Goal: Task Accomplishment & Management: Use online tool/utility

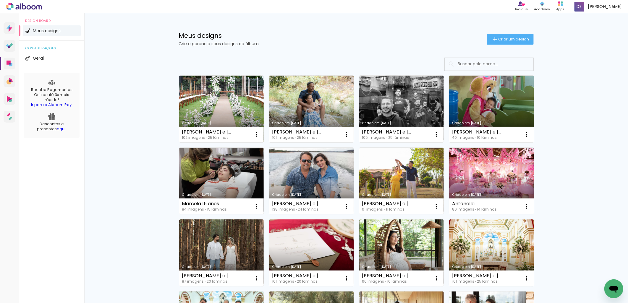
click at [224, 105] on link "Criado em [DATE]" at bounding box center [221, 109] width 85 height 67
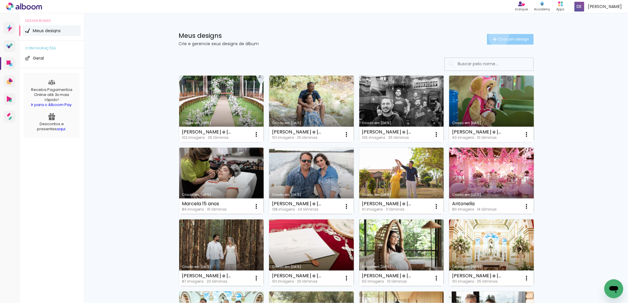
click at [498, 37] on span "Criar um design" at bounding box center [513, 39] width 31 height 4
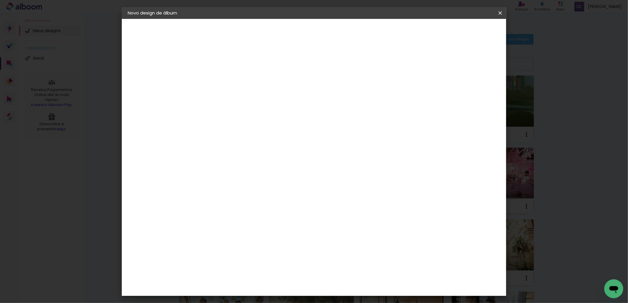
click at [224, 79] on input at bounding box center [224, 79] width 0 height 9
type input "[PERSON_NAME] e [PERSON_NAME]"
type paper-input "[PERSON_NAME] e [PERSON_NAME]"
click at [285, 32] on paper-button "Avançar" at bounding box center [270, 31] width 29 height 10
click at [0, 0] on slot "Tamanho Livre" at bounding box center [0, 0] width 0 height 0
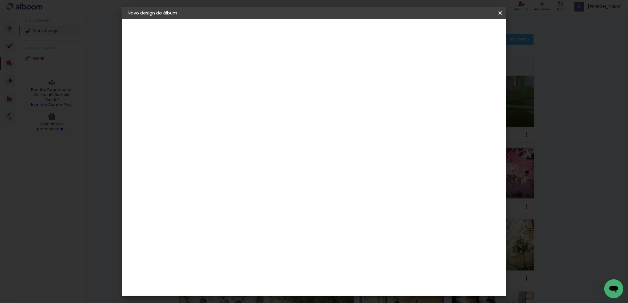
click at [0, 0] on slot "Tamanho Livre" at bounding box center [0, 0] width 0 height 0
click at [249, 263] on div "Photoalbum Universal" at bounding box center [234, 267] width 29 height 9
click at [0, 0] on slot "Tamanho Livre" at bounding box center [0, 0] width 0 height 0
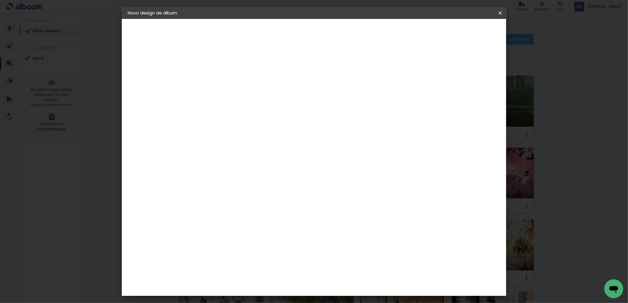
click at [0, 0] on slot "Avançar" at bounding box center [0, 0] width 0 height 0
drag, startPoint x: 300, startPoint y: 91, endPoint x: 270, endPoint y: 91, distance: 29.8
click at [270, 91] on div "30 cm" at bounding box center [292, 92] width 116 height 15
drag, startPoint x: 214, startPoint y: 168, endPoint x: 190, endPoint y: 168, distance: 24.2
click at [190, 19] on quentale-album-spec "Iniciar design Iniciar design" at bounding box center [314, 19] width 384 height 0
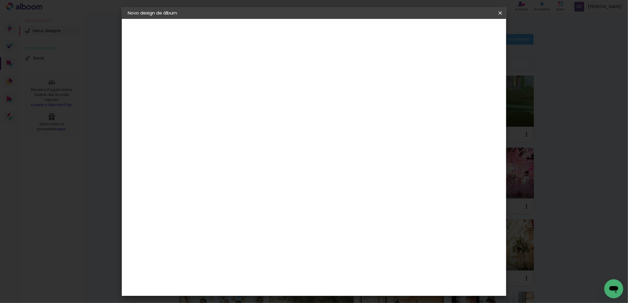
drag, startPoint x: 212, startPoint y: 167, endPoint x: 187, endPoint y: 167, distance: 24.5
click at [187, 19] on quentale-album-spec "Iniciar design Iniciar design" at bounding box center [314, 19] width 384 height 0
click at [211, 166] on input "30" at bounding box center [205, 167] width 15 height 9
click at [212, 166] on input "30" at bounding box center [205, 167] width 15 height 9
type input "3"
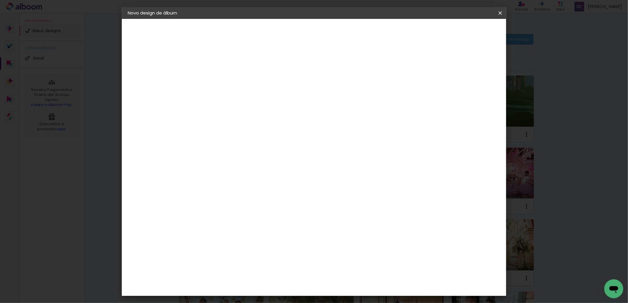
type input "25"
type paper-input "25"
click at [462, 29] on span "Iniciar design" at bounding box center [449, 31] width 27 height 4
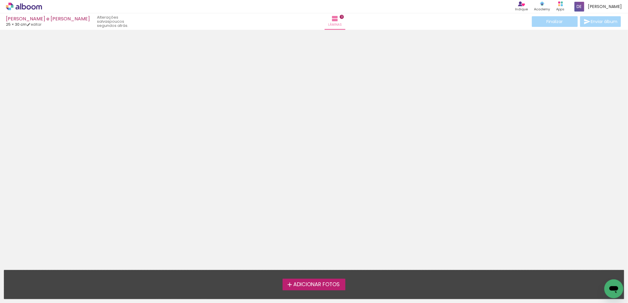
click at [324, 284] on span "Adicionar Fotos" at bounding box center [316, 284] width 46 height 5
click at [0, 0] on input "file" at bounding box center [0, 0] width 0 height 0
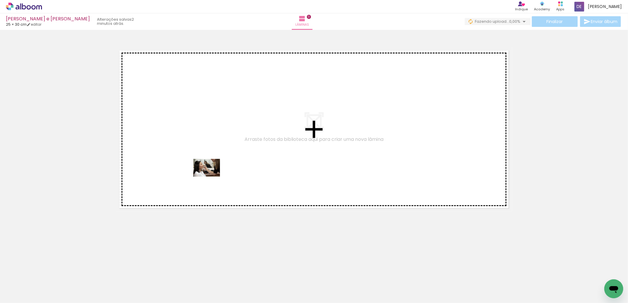
drag, startPoint x: 65, startPoint y: 282, endPoint x: 211, endPoint y: 177, distance: 180.3
click at [211, 177] on quentale-workspace at bounding box center [314, 151] width 628 height 303
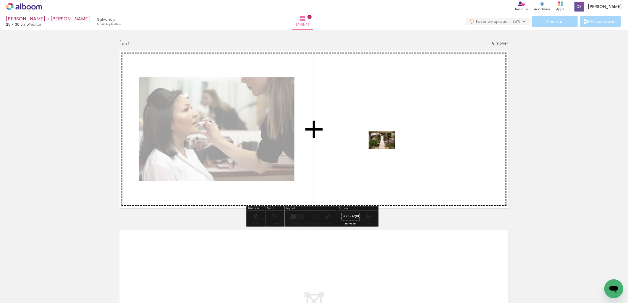
drag, startPoint x: 154, startPoint y: 258, endPoint x: 386, endPoint y: 149, distance: 256.3
click at [386, 149] on quentale-workspace at bounding box center [314, 151] width 628 height 303
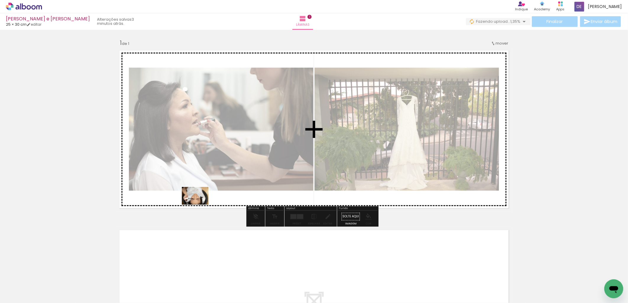
drag, startPoint x: 100, startPoint y: 284, endPoint x: 205, endPoint y: 196, distance: 137.0
click at [205, 197] on quentale-workspace at bounding box center [314, 151] width 628 height 303
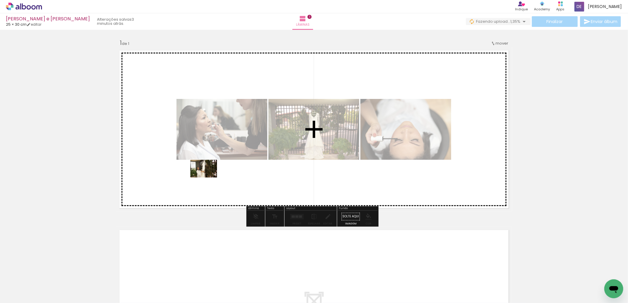
drag, startPoint x: 155, startPoint y: 288, endPoint x: 208, endPoint y: 178, distance: 122.5
click at [208, 178] on quentale-workspace at bounding box center [314, 151] width 628 height 303
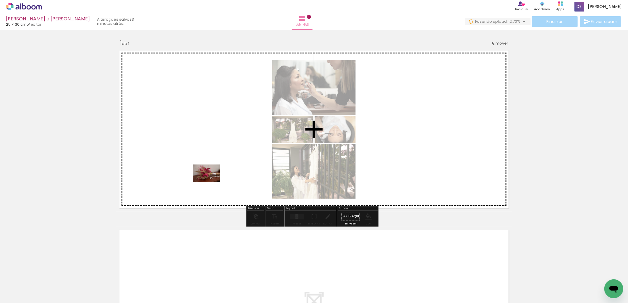
drag, startPoint x: 207, startPoint y: 236, endPoint x: 212, endPoint y: 179, distance: 56.7
click at [211, 181] on quentale-workspace at bounding box center [314, 151] width 628 height 303
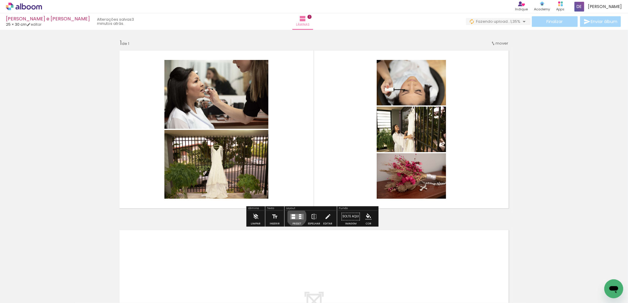
click at [295, 217] on quentale-layouter at bounding box center [297, 217] width 14 height 6
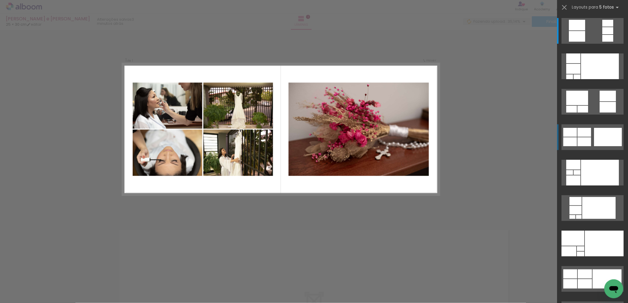
click at [609, 136] on div at bounding box center [608, 137] width 28 height 18
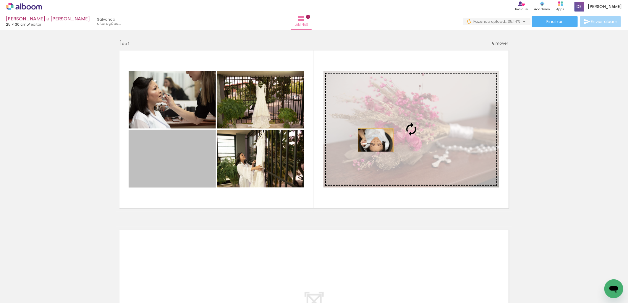
drag, startPoint x: 173, startPoint y: 175, endPoint x: 373, endPoint y: 140, distance: 203.6
click at [0, 0] on slot at bounding box center [0, 0] width 0 height 0
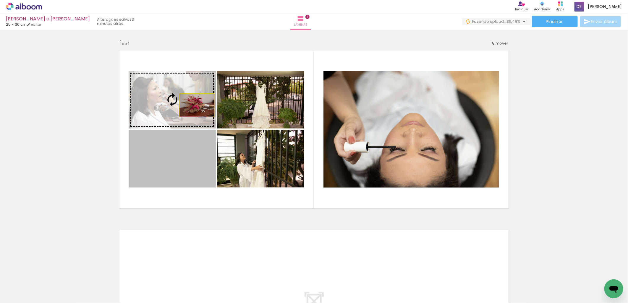
drag, startPoint x: 196, startPoint y: 163, endPoint x: 193, endPoint y: 99, distance: 64.2
click at [0, 0] on slot at bounding box center [0, 0] width 0 height 0
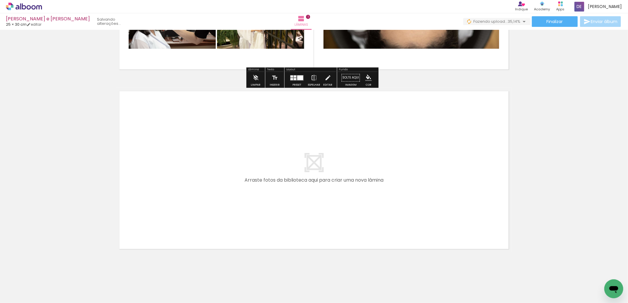
scroll to position [146, 0]
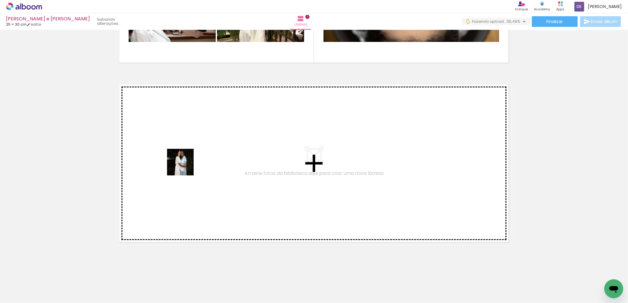
drag, startPoint x: 217, startPoint y: 289, endPoint x: 176, endPoint y: 150, distance: 144.8
click at [176, 150] on quentale-workspace at bounding box center [314, 151] width 628 height 303
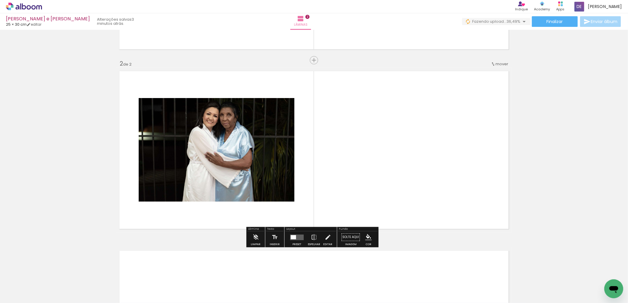
scroll to position [161, 0]
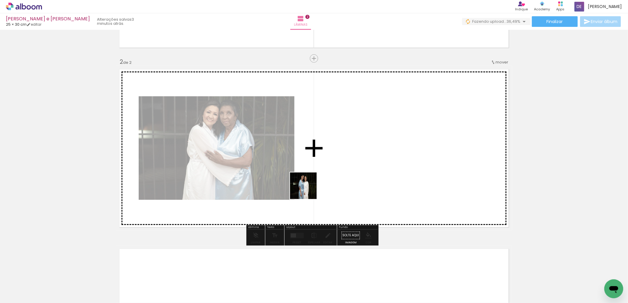
drag, startPoint x: 262, startPoint y: 279, endPoint x: 333, endPoint y: 148, distance: 149.4
click at [333, 148] on quentale-workspace at bounding box center [314, 151] width 628 height 303
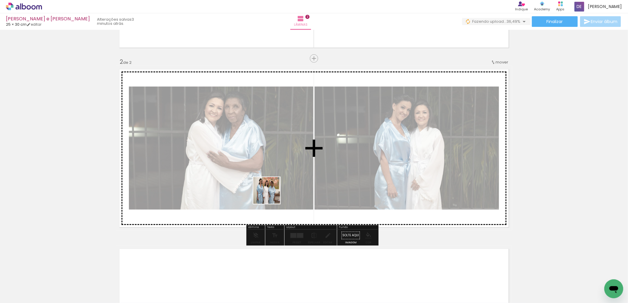
drag, startPoint x: 287, startPoint y: 252, endPoint x: 264, endPoint y: 173, distance: 82.0
click at [260, 167] on quentale-workspace at bounding box center [314, 151] width 628 height 303
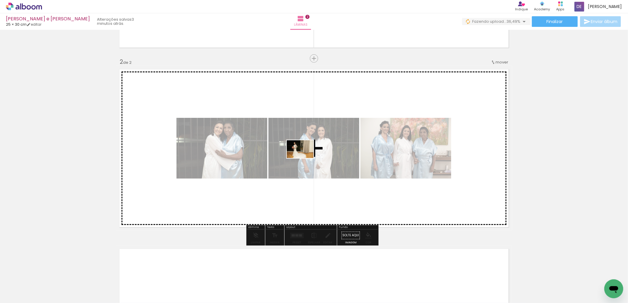
drag, startPoint x: 321, startPoint y: 286, endPoint x: 309, endPoint y: 163, distance: 123.2
click at [304, 158] on quentale-workspace at bounding box center [314, 151] width 628 height 303
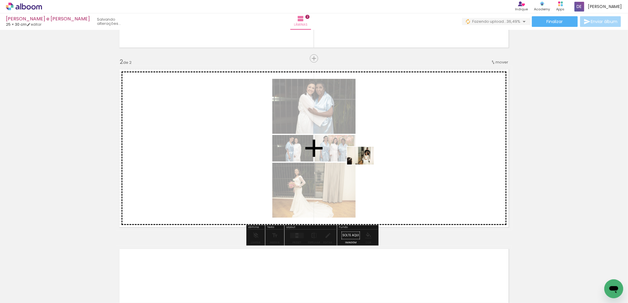
drag, startPoint x: 358, startPoint y: 284, endPoint x: 364, endPoint y: 162, distance: 122.5
click at [364, 162] on quentale-workspace at bounding box center [314, 151] width 628 height 303
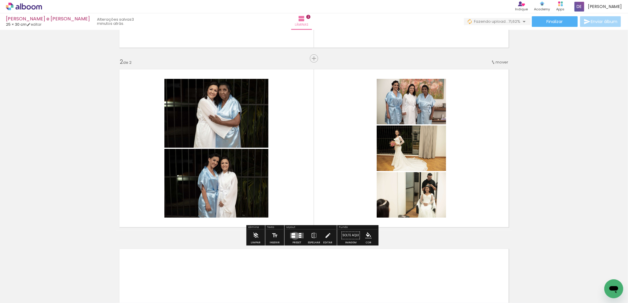
click at [293, 236] on div at bounding box center [293, 237] width 4 height 2
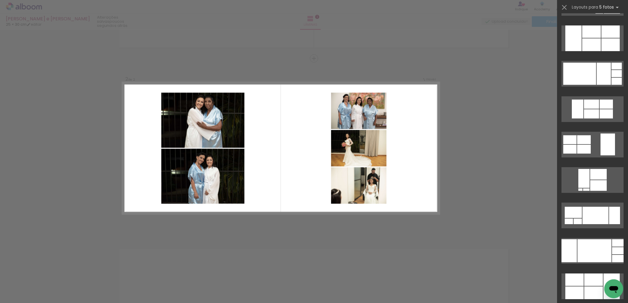
scroll to position [4038, 0]
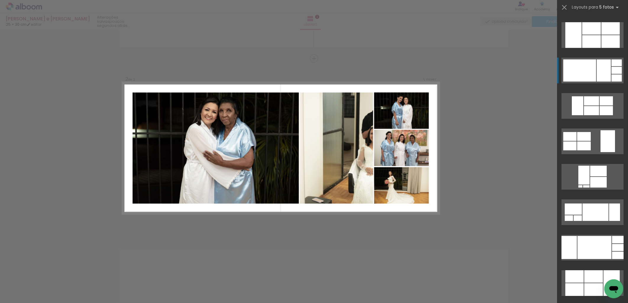
click at [583, 71] on div at bounding box center [579, 70] width 33 height 22
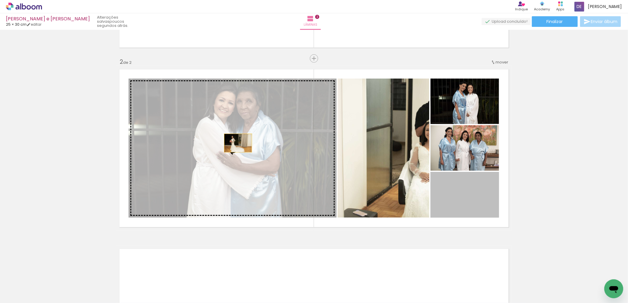
drag, startPoint x: 465, startPoint y: 191, endPoint x: 232, endPoint y: 142, distance: 238.3
click at [0, 0] on slot at bounding box center [0, 0] width 0 height 0
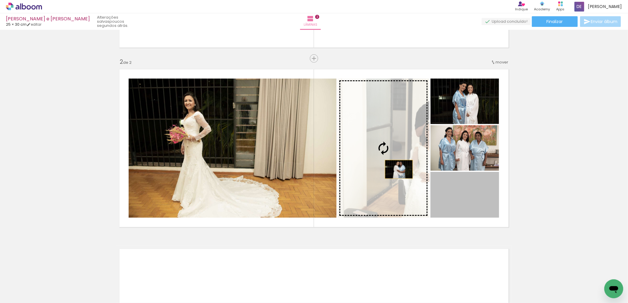
drag, startPoint x: 475, startPoint y: 206, endPoint x: 396, endPoint y: 169, distance: 86.5
click at [0, 0] on slot at bounding box center [0, 0] width 0 height 0
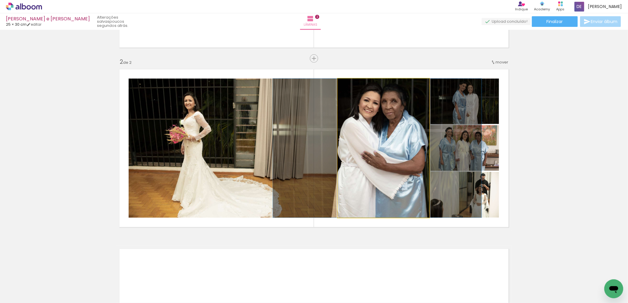
drag, startPoint x: 395, startPoint y: 155, endPoint x: 389, endPoint y: 155, distance: 6.2
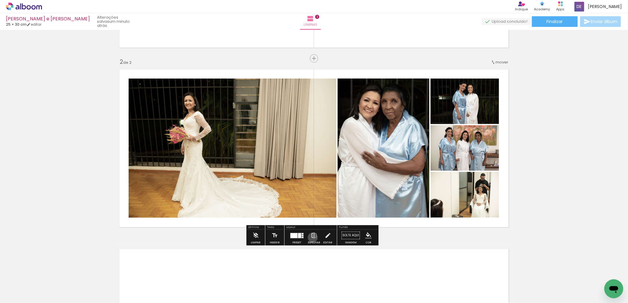
click at [311, 238] on iron-icon at bounding box center [314, 236] width 7 height 12
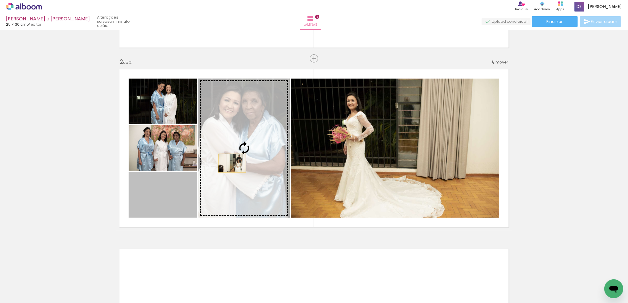
drag, startPoint x: 219, startPoint y: 173, endPoint x: 234, endPoint y: 160, distance: 19.8
click at [0, 0] on slot at bounding box center [0, 0] width 0 height 0
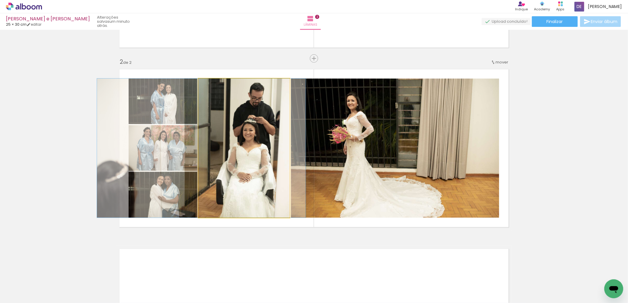
drag, startPoint x: 254, startPoint y: 153, endPoint x: 211, endPoint y: 146, distance: 43.1
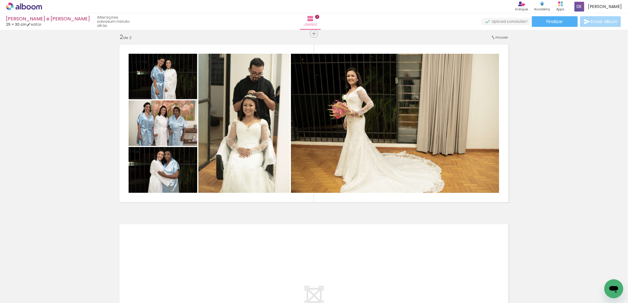
scroll to position [325, 0]
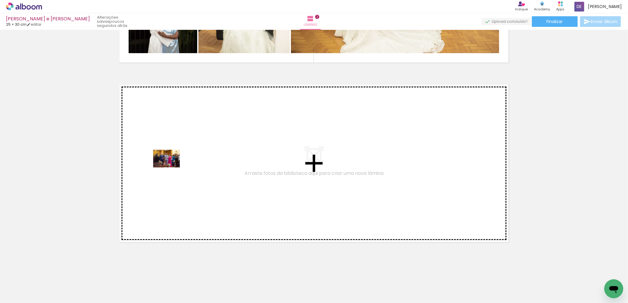
drag, startPoint x: 460, startPoint y: 281, endPoint x: 168, endPoint y: 166, distance: 314.0
click at [168, 166] on quentale-workspace at bounding box center [314, 151] width 628 height 303
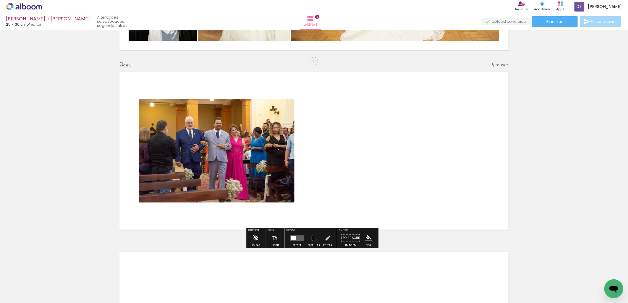
scroll to position [340, 0]
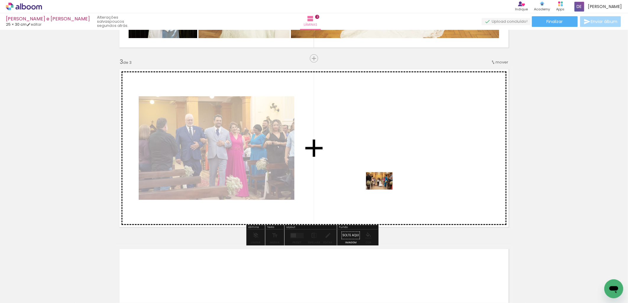
drag, startPoint x: 494, startPoint y: 284, endPoint x: 379, endPoint y: 184, distance: 152.9
click at [379, 184] on quentale-workspace at bounding box center [314, 151] width 628 height 303
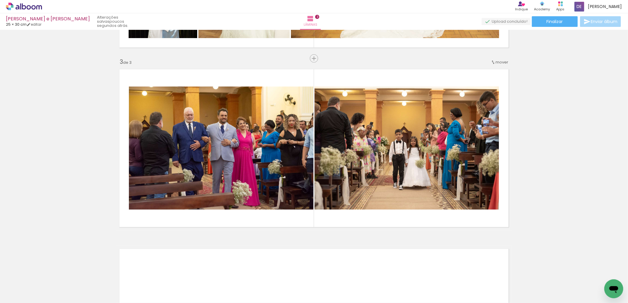
scroll to position [0, 464]
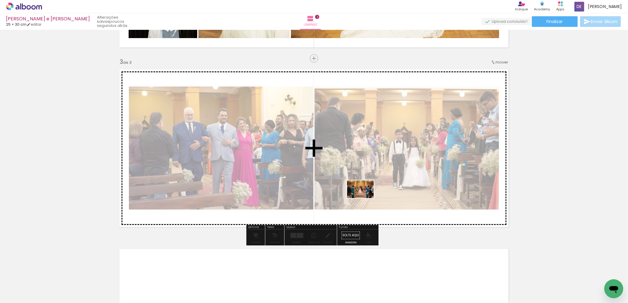
drag, startPoint x: 396, startPoint y: 288, endPoint x: 365, endPoint y: 198, distance: 94.6
click at [365, 198] on quentale-workspace at bounding box center [314, 151] width 628 height 303
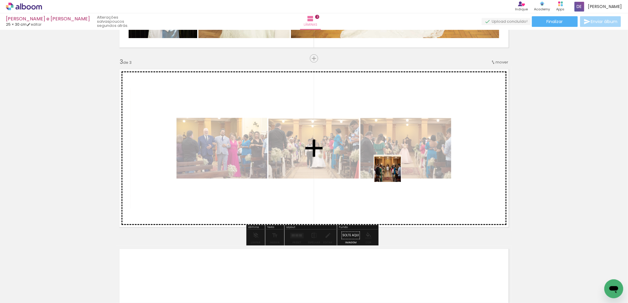
drag, startPoint x: 428, startPoint y: 282, endPoint x: 391, endPoint y: 169, distance: 119.1
click at [391, 169] on quentale-workspace at bounding box center [314, 151] width 628 height 303
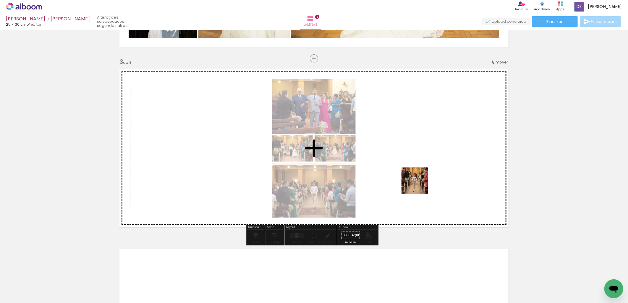
drag, startPoint x: 457, startPoint y: 280, endPoint x: 419, endPoint y: 185, distance: 102.0
click at [419, 185] on quentale-workspace at bounding box center [314, 151] width 628 height 303
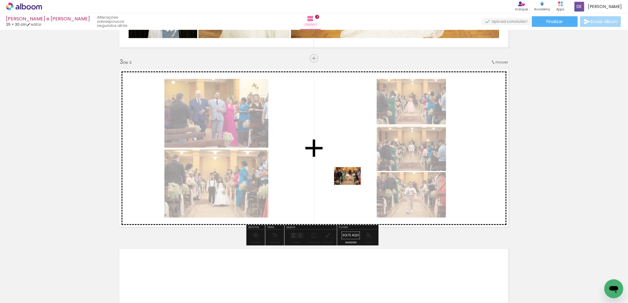
drag, startPoint x: 487, startPoint y: 282, endPoint x: 352, endPoint y: 185, distance: 166.6
click at [352, 185] on quentale-workspace at bounding box center [314, 151] width 628 height 303
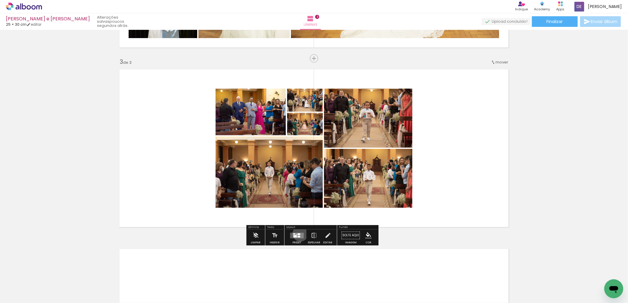
click at [299, 234] on quentale-layouter at bounding box center [297, 236] width 14 height 6
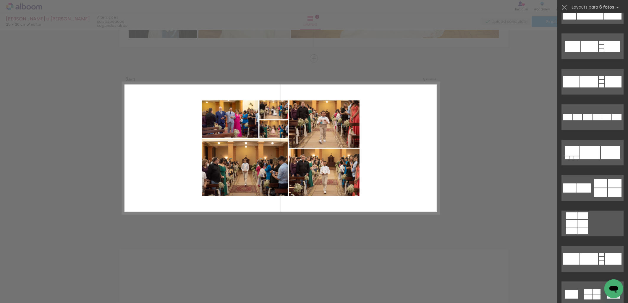
scroll to position [3931, 0]
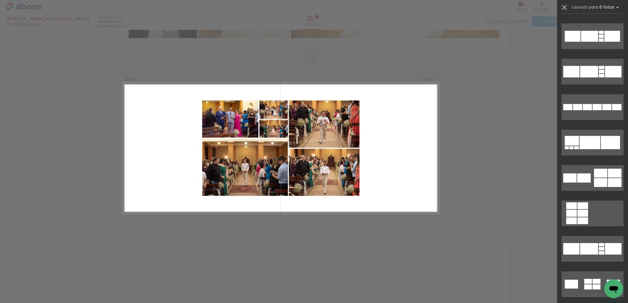
click at [564, 6] on iron-icon at bounding box center [564, 7] width 8 height 8
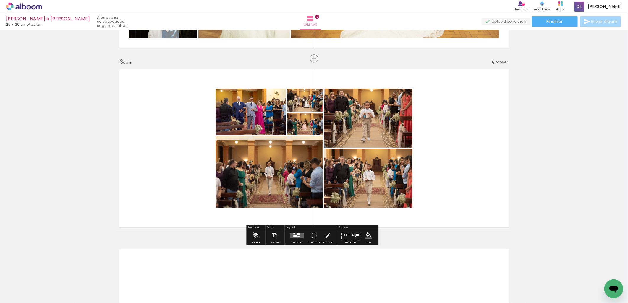
click at [254, 236] on iron-icon at bounding box center [255, 236] width 7 height 12
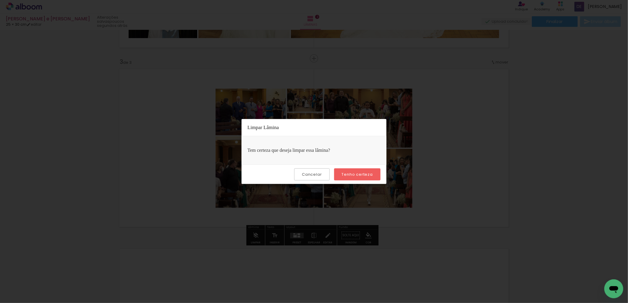
click at [0, 0] on slot "Tenho certeza" at bounding box center [0, 0] width 0 height 0
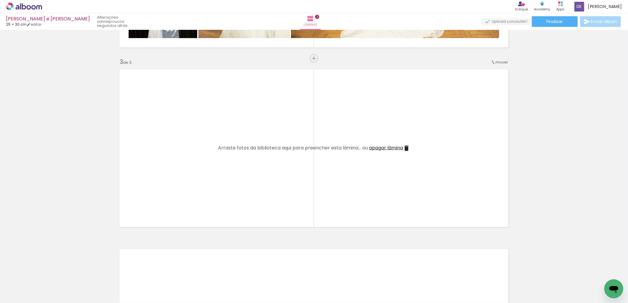
scroll to position [0, 198]
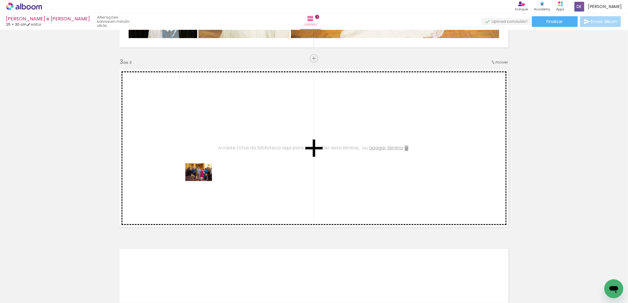
drag, startPoint x: 258, startPoint y: 291, endPoint x: 201, endPoint y: 170, distance: 134.0
click at [201, 170] on quentale-workspace at bounding box center [314, 151] width 628 height 303
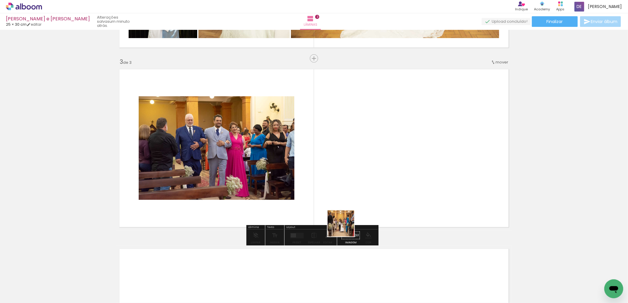
drag, startPoint x: 297, startPoint y: 288, endPoint x: 397, endPoint y: 169, distance: 155.4
click at [397, 169] on quentale-workspace at bounding box center [314, 151] width 628 height 303
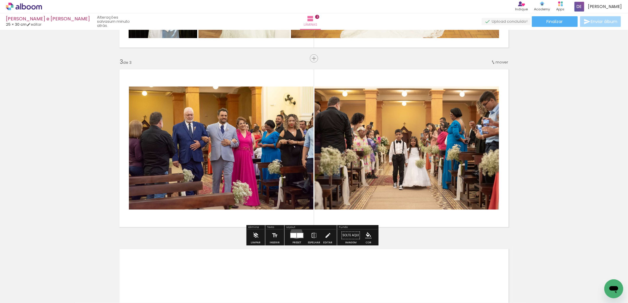
click at [297, 233] on div at bounding box center [300, 235] width 6 height 5
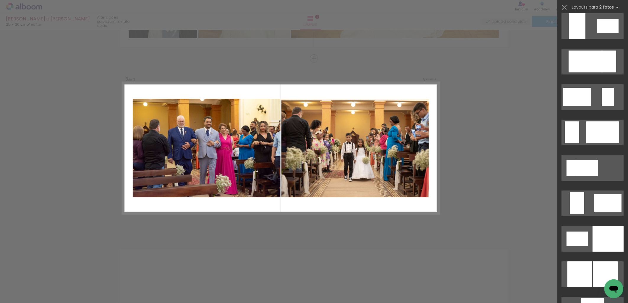
scroll to position [1149, 0]
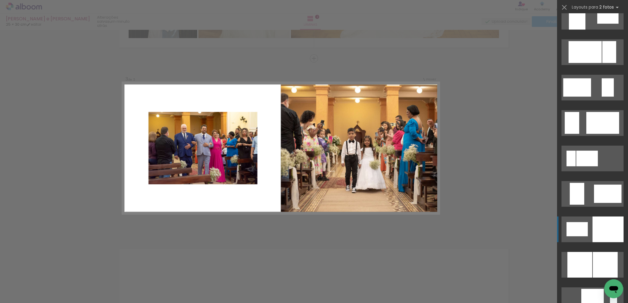
click at [606, 225] on div at bounding box center [607, 230] width 31 height 26
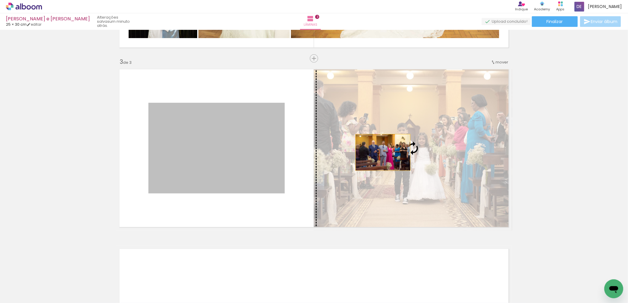
drag, startPoint x: 207, startPoint y: 168, endPoint x: 381, endPoint y: 152, distance: 173.8
click at [0, 0] on slot at bounding box center [0, 0] width 0 height 0
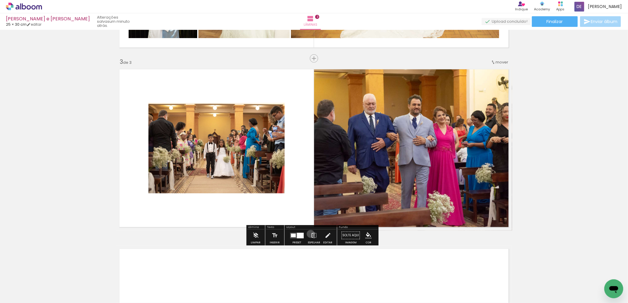
click at [311, 234] on iron-icon at bounding box center [314, 236] width 7 height 12
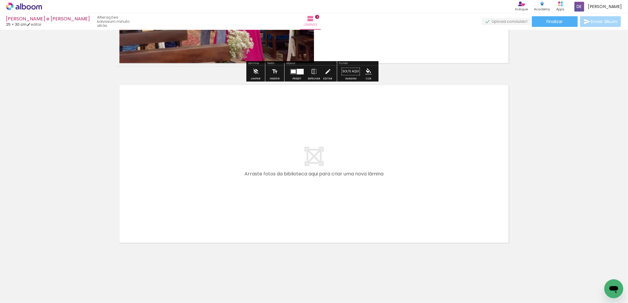
scroll to position [505, 0]
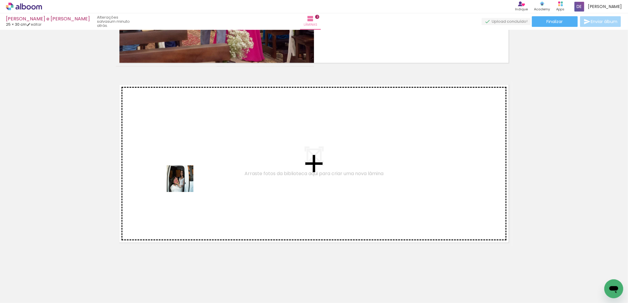
drag, startPoint x: 193, startPoint y: 282, endPoint x: 184, endPoint y: 182, distance: 100.3
click at [184, 182] on quentale-workspace at bounding box center [314, 151] width 628 height 303
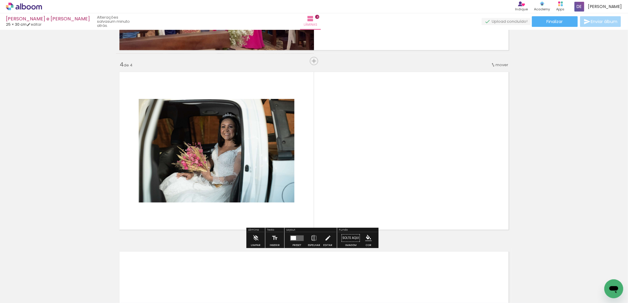
scroll to position [520, 0]
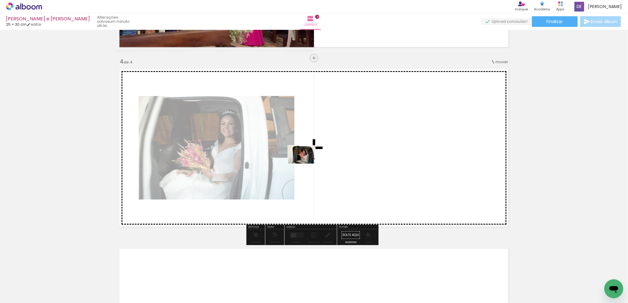
drag, startPoint x: 234, startPoint y: 280, endPoint x: 308, endPoint y: 165, distance: 136.2
click at [308, 165] on quentale-workspace at bounding box center [314, 151] width 628 height 303
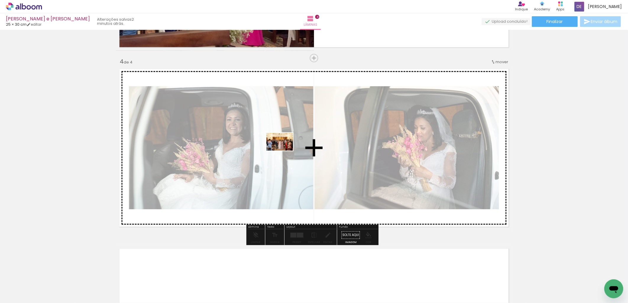
drag, startPoint x: 333, startPoint y: 286, endPoint x: 284, endPoint y: 150, distance: 144.7
click at [284, 150] on quentale-workspace at bounding box center [314, 151] width 628 height 303
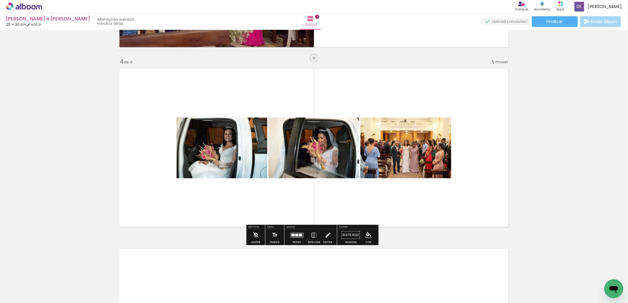
click at [297, 235] on quentale-layouter at bounding box center [297, 236] width 14 height 6
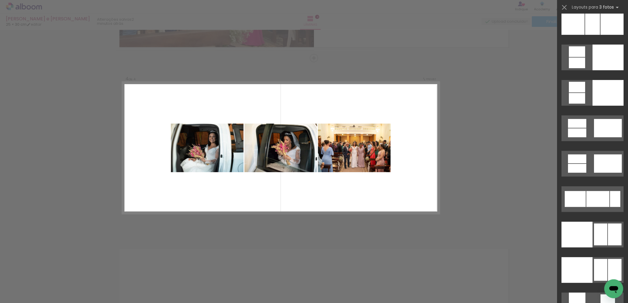
scroll to position [2988, 0]
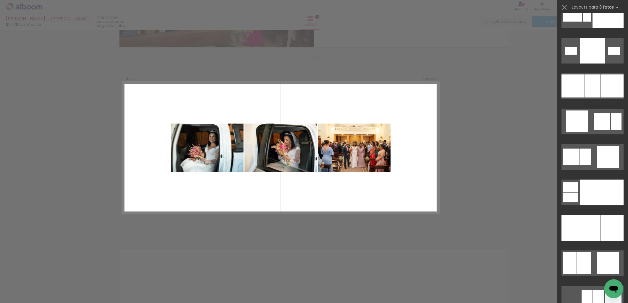
scroll to position [5450, 0]
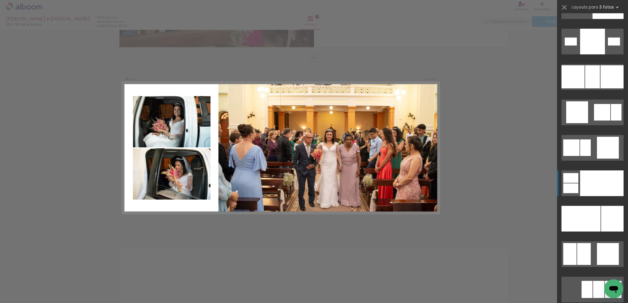
click at [597, 184] on div at bounding box center [601, 184] width 43 height 26
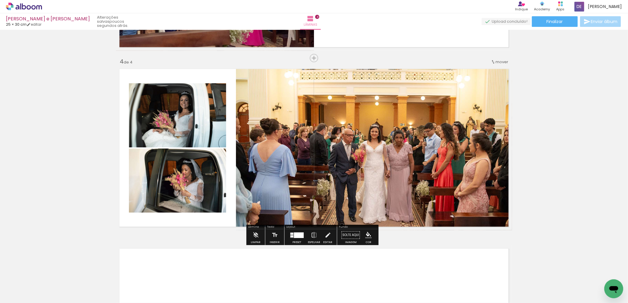
scroll to position [685, 0]
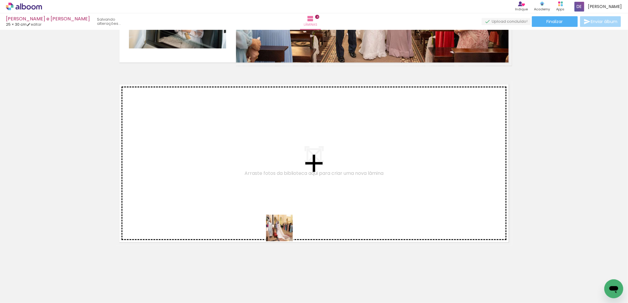
drag, startPoint x: 361, startPoint y: 279, endPoint x: 230, endPoint y: 192, distance: 157.6
click at [230, 192] on quentale-workspace at bounding box center [314, 151] width 628 height 303
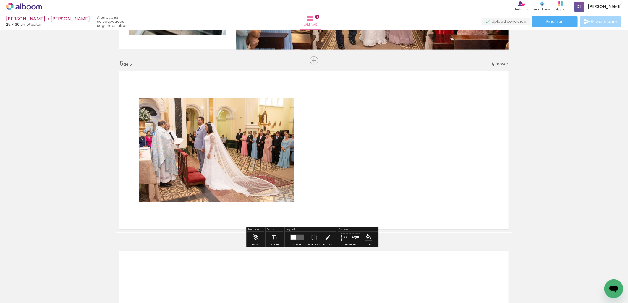
scroll to position [700, 0]
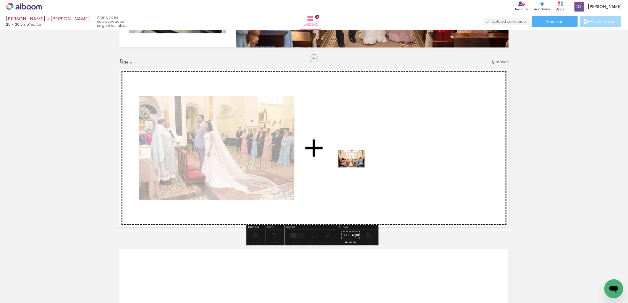
drag, startPoint x: 394, startPoint y: 281, endPoint x: 355, endPoint y: 167, distance: 120.0
click at [355, 167] on quentale-workspace at bounding box center [314, 151] width 628 height 303
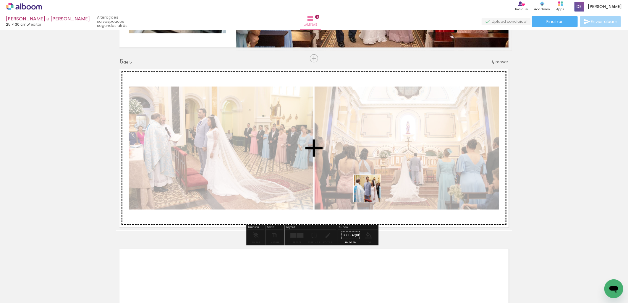
drag, startPoint x: 426, startPoint y: 291, endPoint x: 363, endPoint y: 177, distance: 130.3
click at [363, 177] on quentale-workspace at bounding box center [314, 151] width 628 height 303
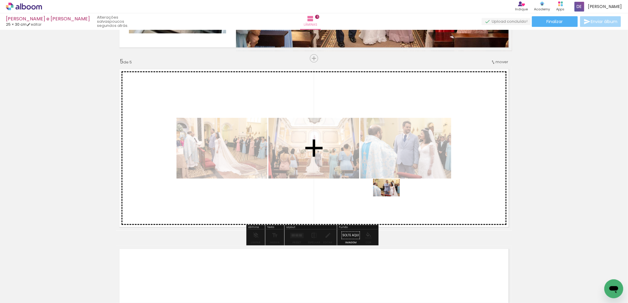
drag, startPoint x: 458, startPoint y: 285, endPoint x: 405, endPoint y: 213, distance: 89.5
click at [385, 187] on quentale-workspace at bounding box center [314, 151] width 628 height 303
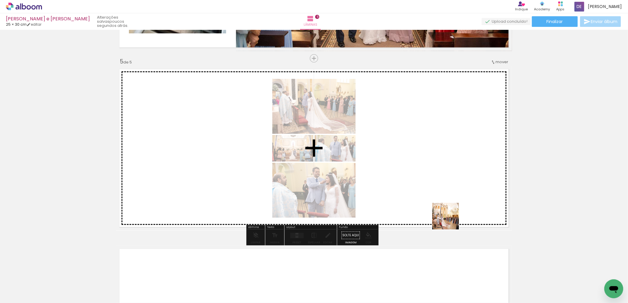
drag, startPoint x: 493, startPoint y: 281, endPoint x: 429, endPoint y: 189, distance: 112.5
click at [429, 189] on quentale-workspace at bounding box center [314, 151] width 628 height 303
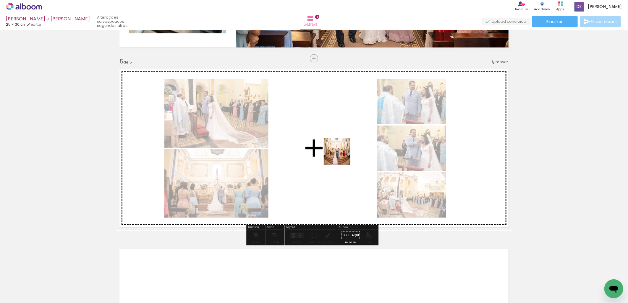
drag, startPoint x: 525, startPoint y: 280, endPoint x: 335, endPoint y: 152, distance: 229.1
click at [335, 152] on quentale-workspace at bounding box center [314, 151] width 628 height 303
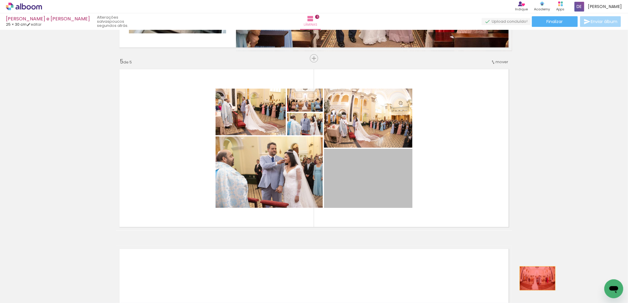
drag, startPoint x: 390, startPoint y: 189, endPoint x: 534, endPoint y: 281, distance: 170.8
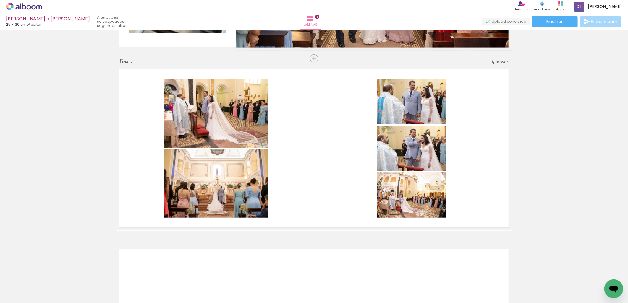
scroll to position [0, 471]
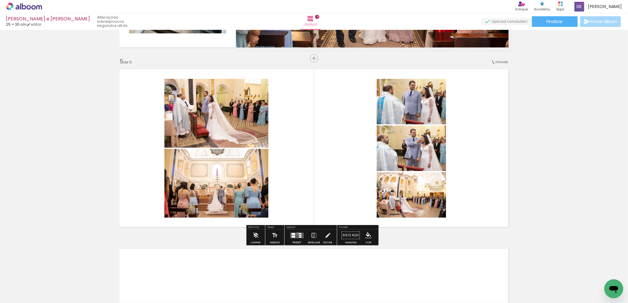
click at [296, 233] on quentale-layouter at bounding box center [297, 236] width 14 height 6
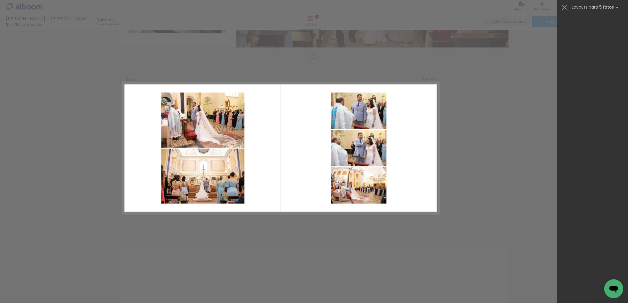
scroll to position [0, 0]
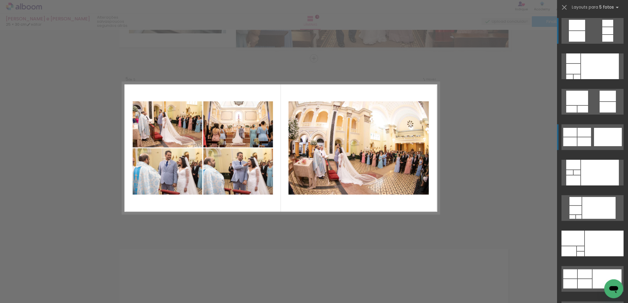
click at [610, 133] on div at bounding box center [608, 137] width 28 height 18
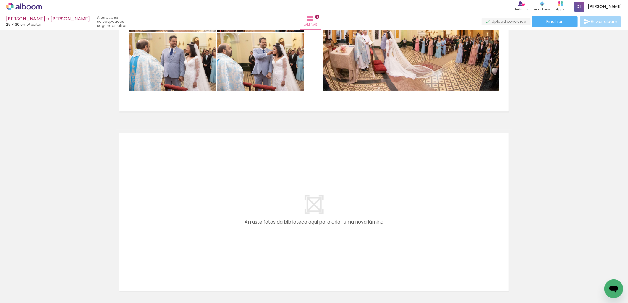
scroll to position [864, 0]
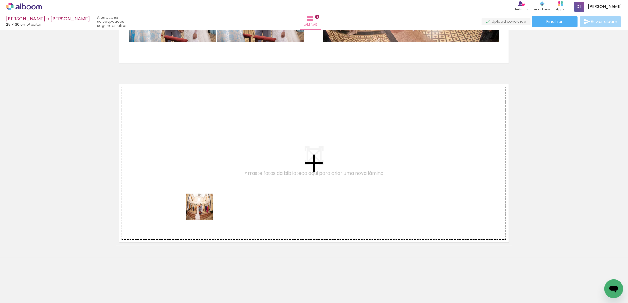
drag, startPoint x: 254, startPoint y: 283, endPoint x: 176, endPoint y: 160, distance: 146.2
click at [176, 160] on quentale-workspace at bounding box center [314, 151] width 628 height 303
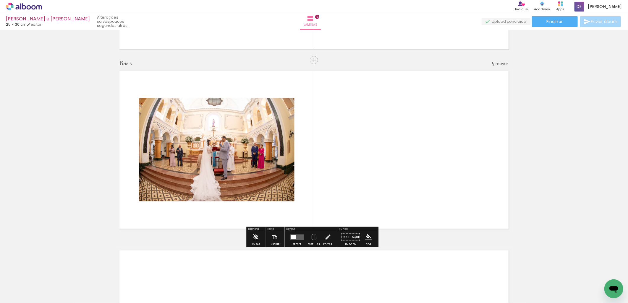
scroll to position [879, 0]
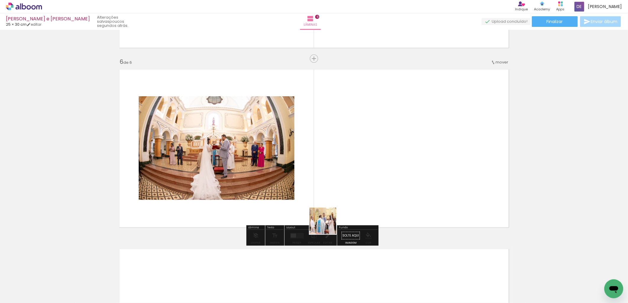
drag, startPoint x: 294, startPoint y: 287, endPoint x: 358, endPoint y: 152, distance: 148.7
click at [358, 152] on quentale-workspace at bounding box center [314, 151] width 628 height 303
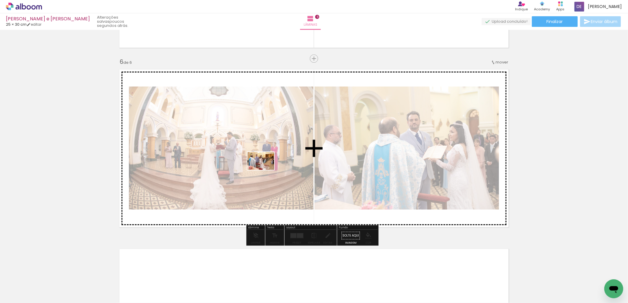
drag, startPoint x: 322, startPoint y: 288, endPoint x: 265, endPoint y: 170, distance: 130.7
click at [265, 170] on quentale-workspace at bounding box center [314, 151] width 628 height 303
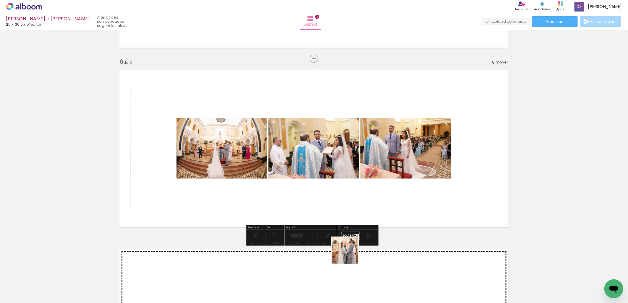
drag, startPoint x: 357, startPoint y: 288, endPoint x: 311, endPoint y: 172, distance: 124.9
click at [311, 172] on quentale-workspace at bounding box center [314, 151] width 628 height 303
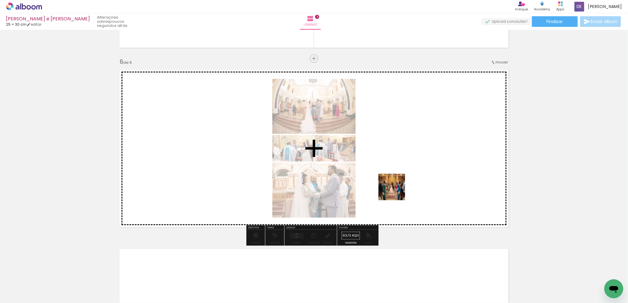
drag, startPoint x: 383, startPoint y: 287, endPoint x: 401, endPoint y: 181, distance: 108.1
click at [401, 181] on quentale-workspace at bounding box center [314, 151] width 628 height 303
